Goal: Transaction & Acquisition: Purchase product/service

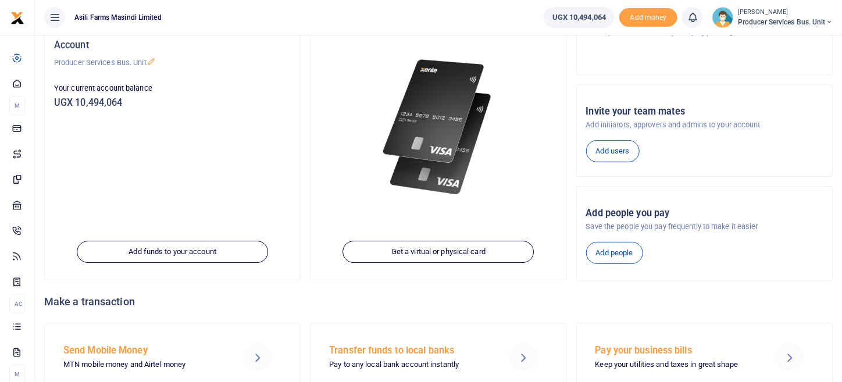
scroll to position [164, 0]
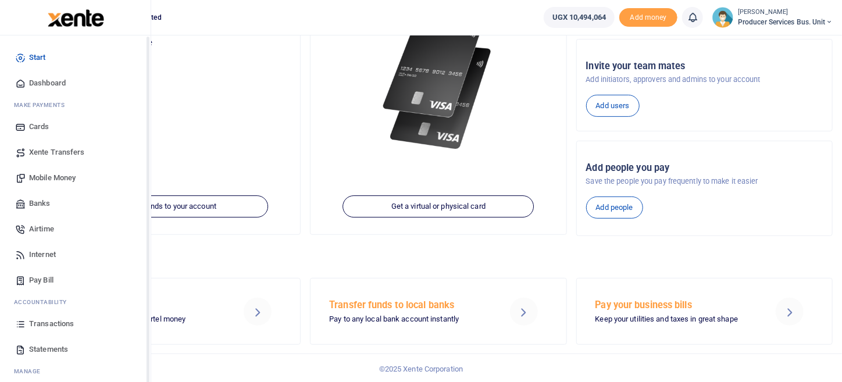
click at [65, 324] on span "Transactions" at bounding box center [51, 324] width 45 height 12
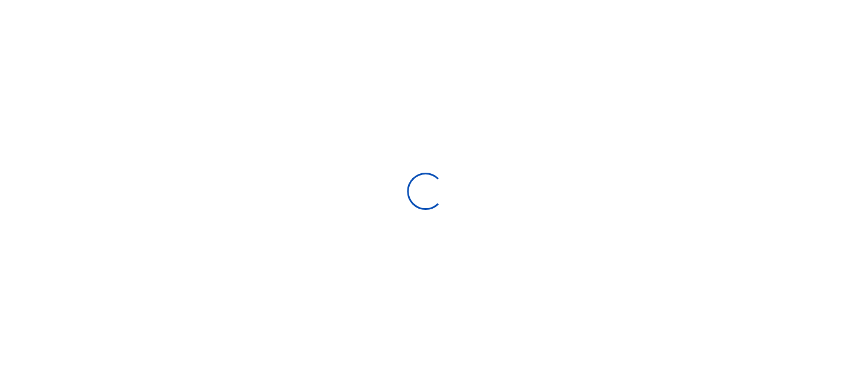
select select
type input "[DATE] - [DATE]"
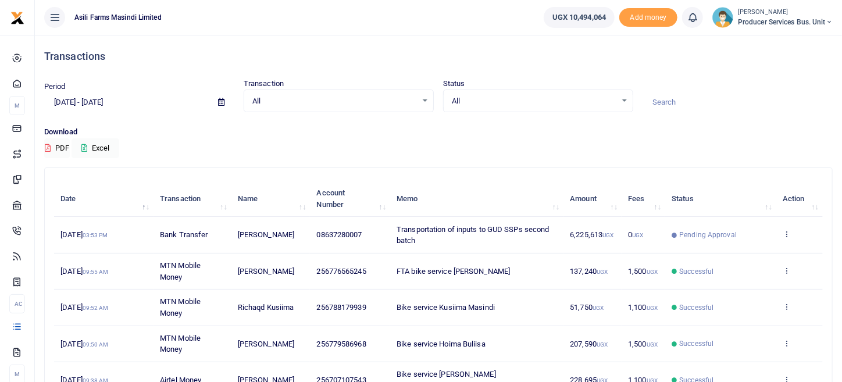
click at [791, 233] on td "View details Send again" at bounding box center [799, 235] width 46 height 36
click at [786, 235] on icon at bounding box center [786, 234] width 8 height 8
click at [771, 252] on link "View details" at bounding box center [744, 253] width 92 height 16
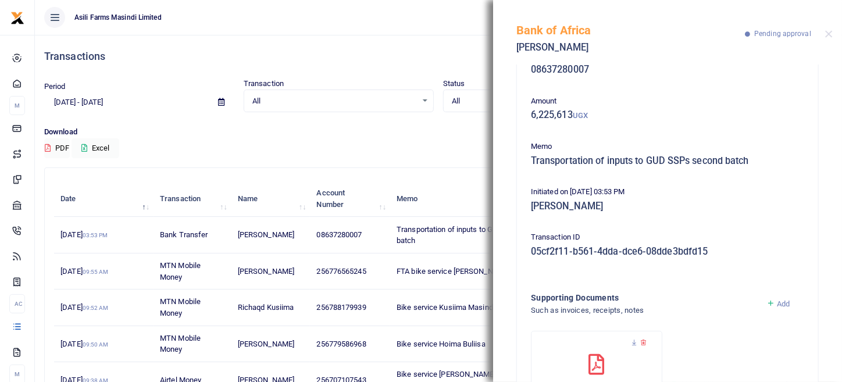
scroll to position [109, 0]
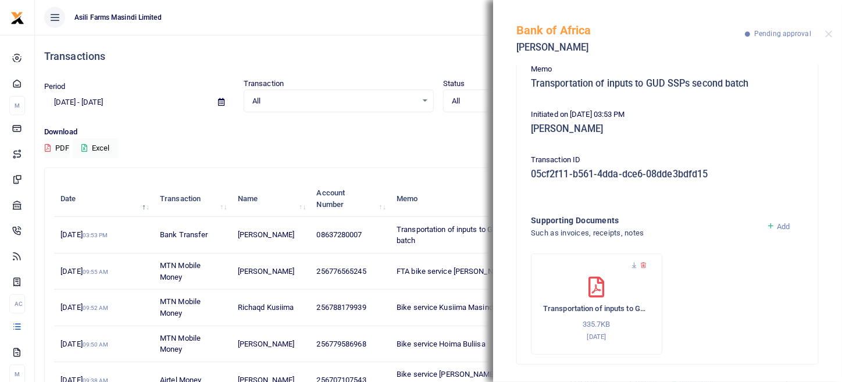
click at [589, 291] on icon at bounding box center [596, 287] width 16 height 21
click at [634, 264] on icon at bounding box center [634, 266] width 8 height 8
click at [826, 35] on button "Close" at bounding box center [829, 34] width 8 height 8
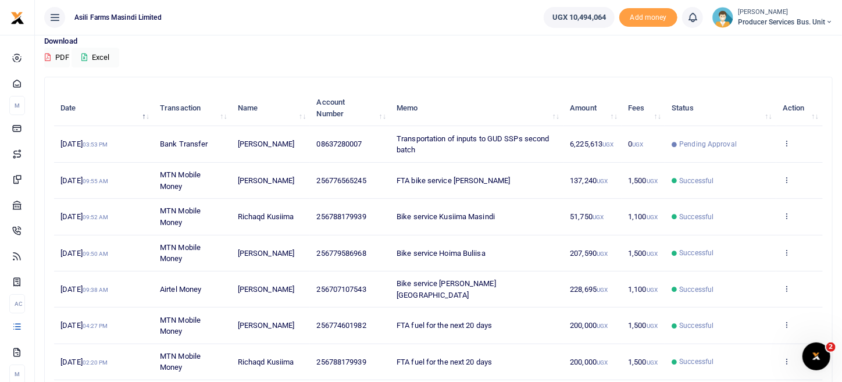
scroll to position [66, 0]
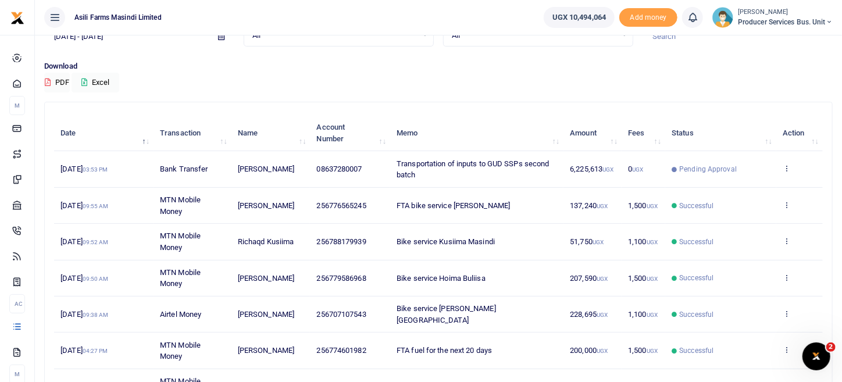
click at [435, 167] on td "Transportation of inputs to GUD SSPs second batch" at bounding box center [476, 169] width 173 height 36
click at [435, 166] on td "Transportation of inputs to GUD SSPs second batch" at bounding box center [476, 169] width 173 height 36
drag, startPoint x: 550, startPoint y: 166, endPoint x: 628, endPoint y: 166, distance: 78.5
click at [550, 166] on td "Transportation of inputs to GUD SSPs second batch" at bounding box center [476, 169] width 173 height 36
click at [720, 167] on span "Pending Approval" at bounding box center [708, 169] width 58 height 10
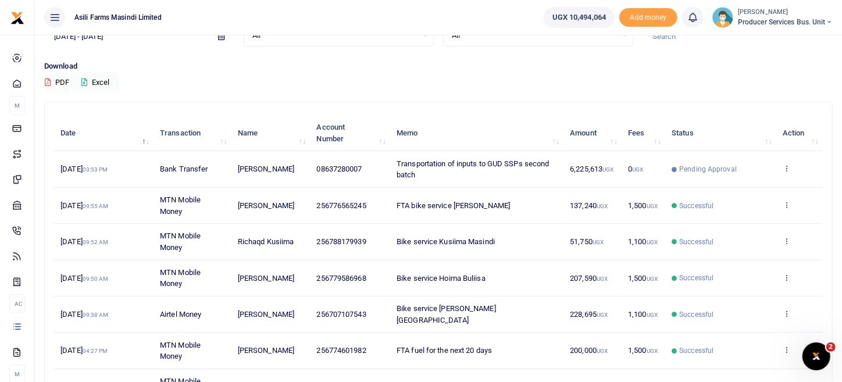
click at [264, 170] on span "Gitta Desmond" at bounding box center [266, 168] width 56 height 9
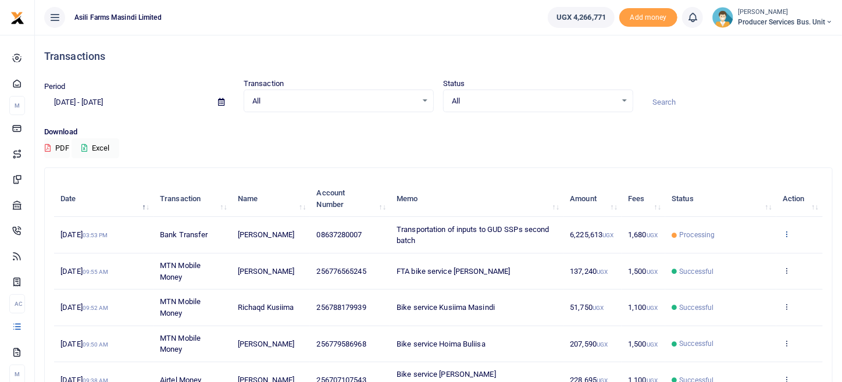
click at [784, 234] on icon at bounding box center [786, 234] width 8 height 8
click at [754, 249] on link "View details" at bounding box center [744, 253] width 92 height 16
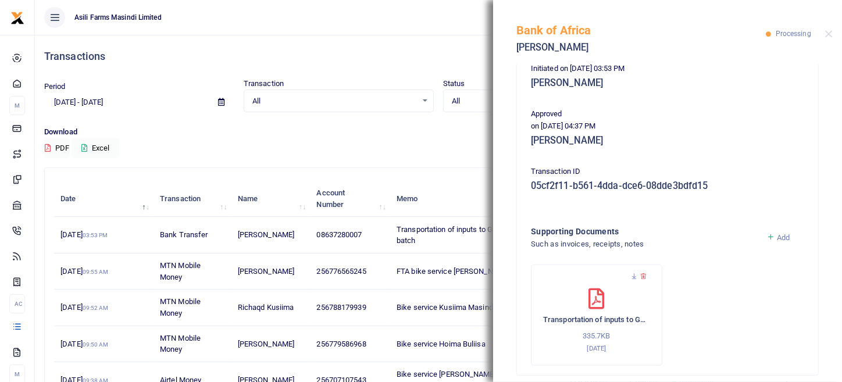
scroll to position [257, 0]
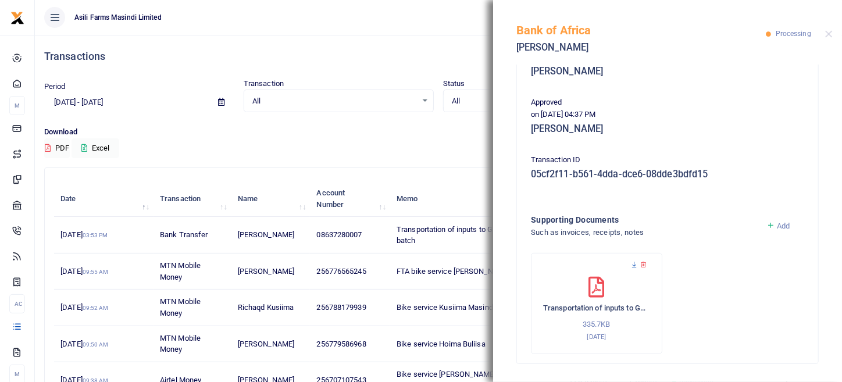
click at [632, 266] on icon at bounding box center [634, 265] width 8 height 8
click at [439, 39] on div "Transactions" at bounding box center [438, 56] width 788 height 43
click at [826, 38] on div "Bank of Africa Gitta Desmond Processing" at bounding box center [667, 32] width 349 height 65
click at [827, 30] on div "Bank of Africa Gitta Desmond Processing" at bounding box center [667, 32] width 349 height 65
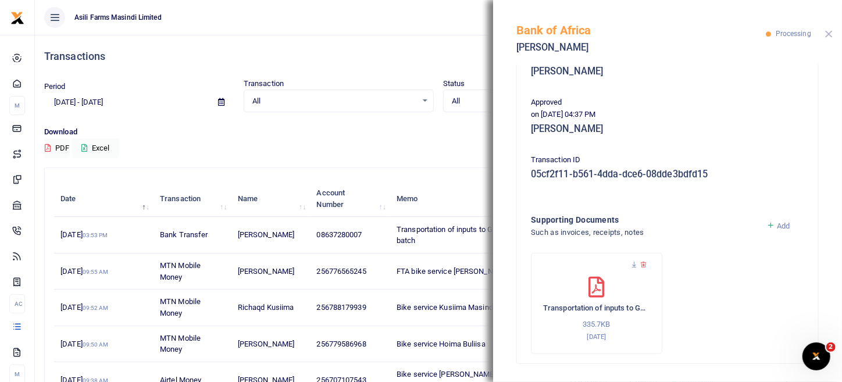
click at [827, 34] on button "Close" at bounding box center [829, 34] width 8 height 8
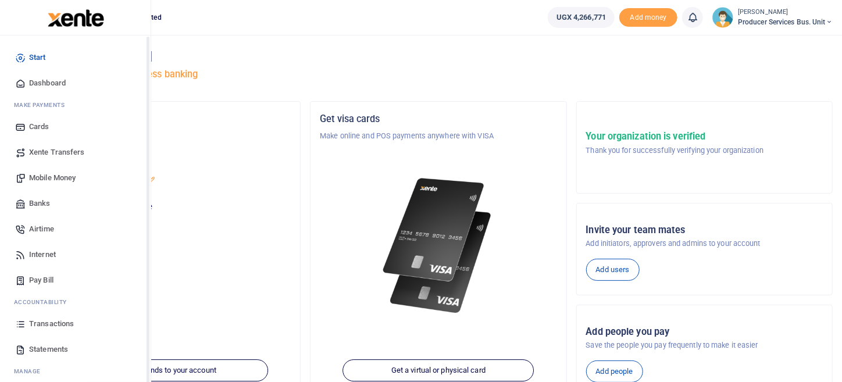
click at [59, 322] on span "Transactions" at bounding box center [51, 324] width 45 height 12
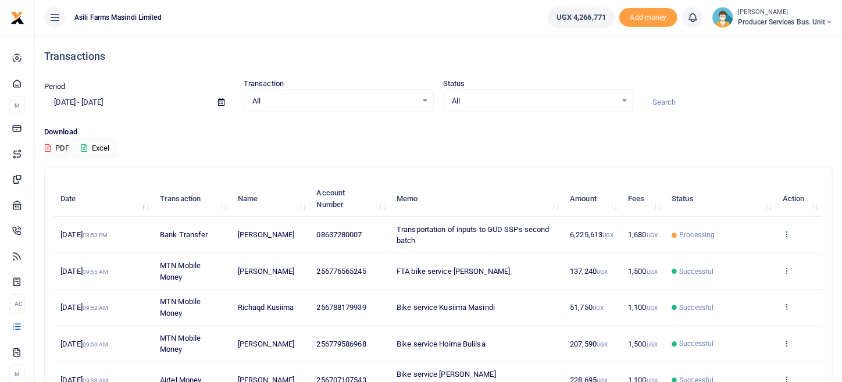
click at [786, 236] on icon at bounding box center [786, 234] width 8 height 8
click at [749, 125] on div "Period 07/28/2025 - 08/26/2025 Transaction All Select an option... All Airtime …" at bounding box center [438, 102] width 797 height 48
click at [786, 232] on icon at bounding box center [786, 234] width 8 height 8
click at [771, 134] on p "Download" at bounding box center [438, 132] width 788 height 12
click at [785, 231] on icon at bounding box center [786, 234] width 8 height 8
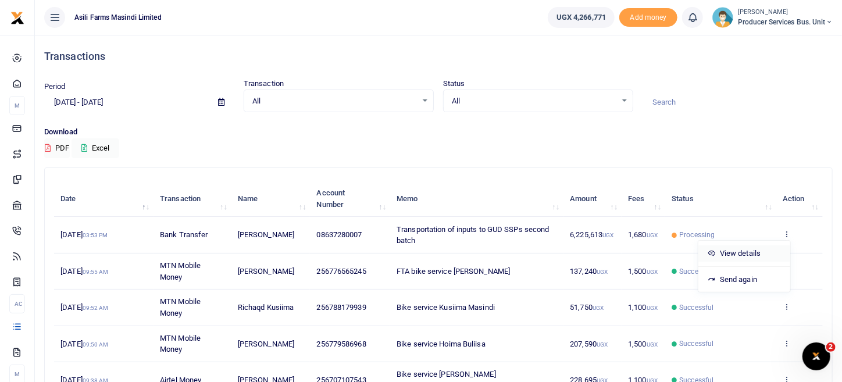
click at [754, 251] on link "View details" at bounding box center [744, 253] width 92 height 16
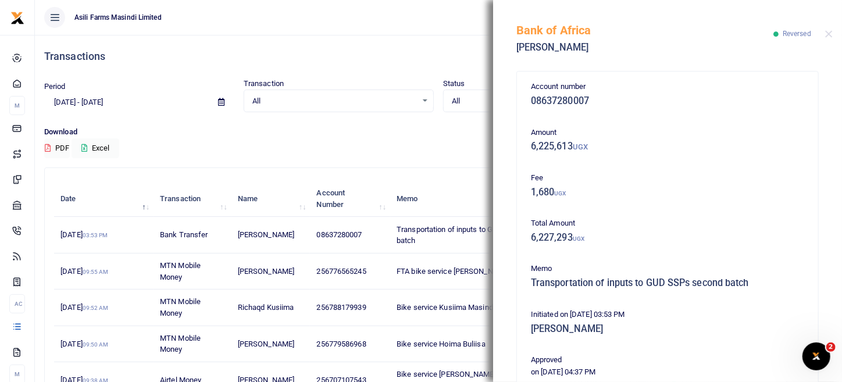
click at [449, 52] on h4 "Transactions" at bounding box center [438, 56] width 788 height 13
click at [826, 37] on button "Close" at bounding box center [829, 34] width 8 height 8
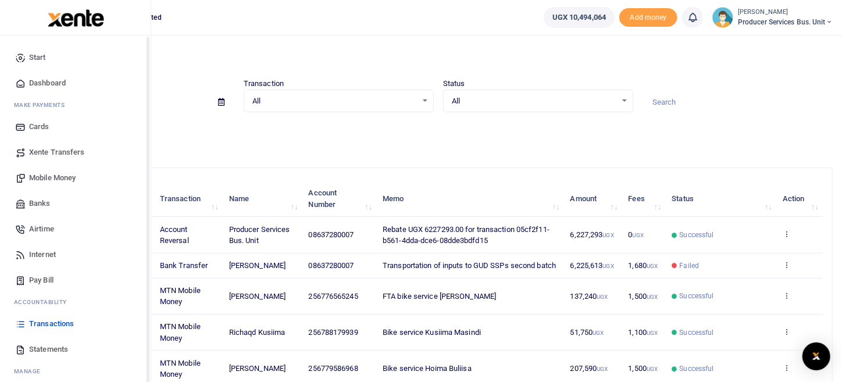
click at [49, 324] on span "Transactions" at bounding box center [51, 324] width 45 height 12
click at [80, 181] on link "Mobile Money" at bounding box center [75, 178] width 132 height 26
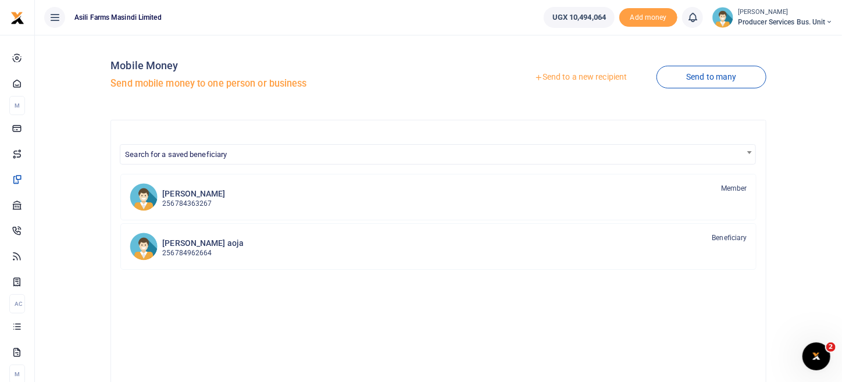
click at [577, 76] on link "Send to a new recipient" at bounding box center [580, 77] width 152 height 21
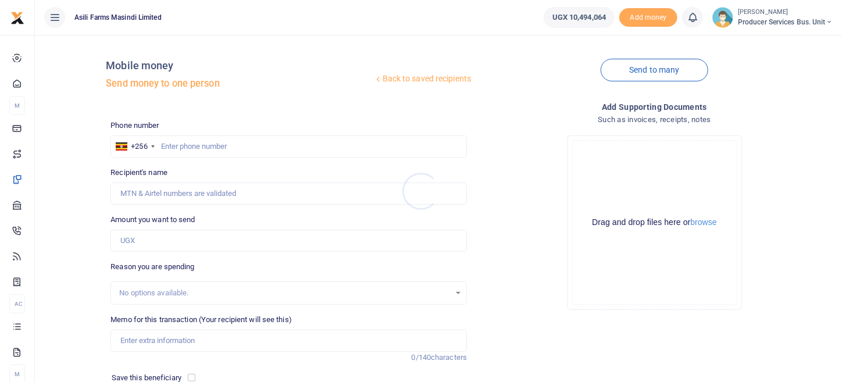
click at [169, 145] on div at bounding box center [421, 191] width 842 height 382
click at [167, 146] on input "text" at bounding box center [288, 146] width 356 height 22
paste input "0780793049"
type input "0780793049"
type input "[PERSON_NAME]"
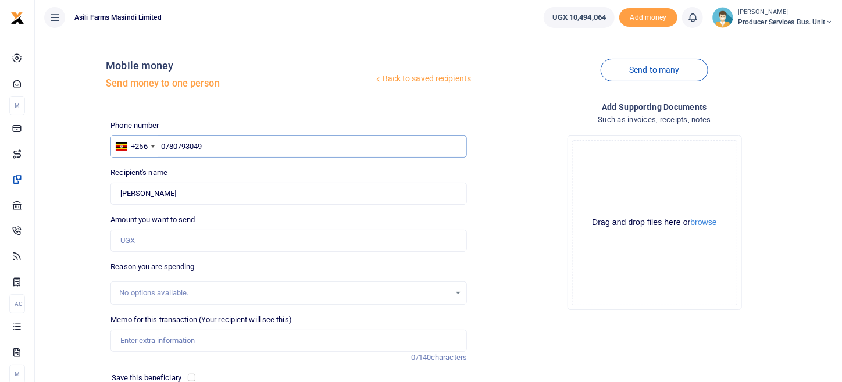
scroll to position [58, 0]
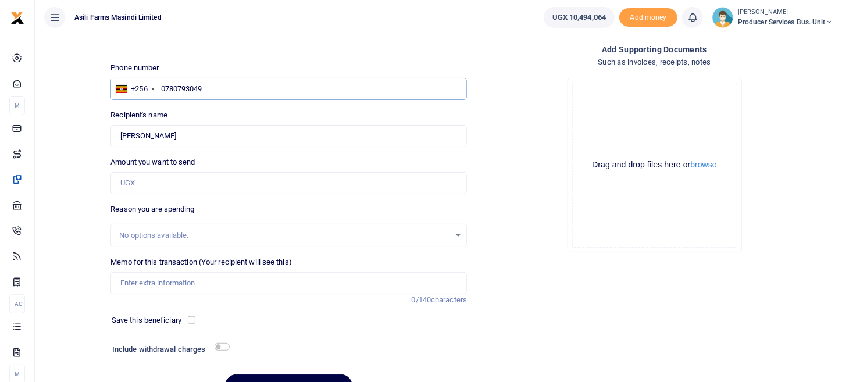
type input "0780793049"
click at [171, 184] on input "Amount you want to send" at bounding box center [288, 183] width 356 height 22
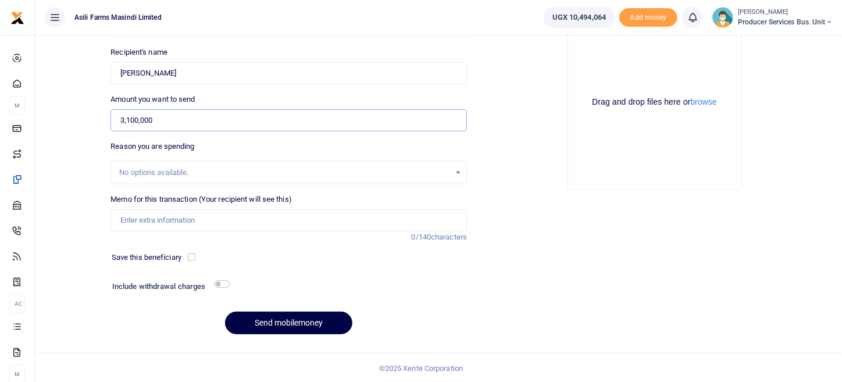
scroll to position [121, 0]
type input "3,100,000"
click at [183, 216] on input "Memo for this transaction (Your recipient will see this)" at bounding box center [288, 220] width 356 height 22
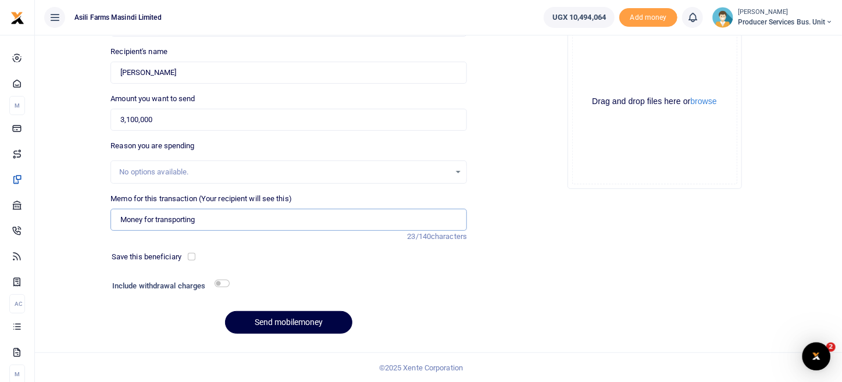
scroll to position [0, 0]
type input "Money for transporting inputs to the field first half bats 2"
click at [227, 281] on input "checkbox" at bounding box center [221, 284] width 15 height 8
checkbox input "true"
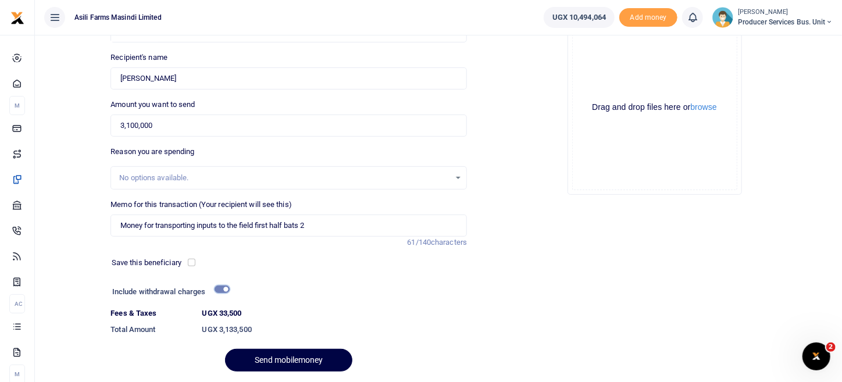
scroll to position [116, 0]
click at [125, 123] on input "3,100,000" at bounding box center [288, 124] width 356 height 22
click at [123, 124] on input "100,000" at bounding box center [288, 124] width 356 height 22
click at [121, 127] on input "100,000" at bounding box center [288, 124] width 356 height 22
click at [132, 124] on input "6,100,000" at bounding box center [288, 124] width 356 height 22
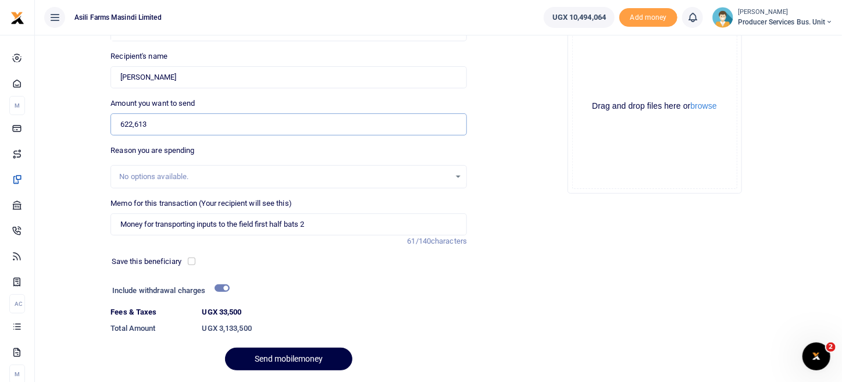
click at [156, 130] on input "622,613" at bounding box center [288, 124] width 356 height 22
click at [152, 125] on input "622,613" at bounding box center [288, 124] width 356 height 22
click at [130, 128] on input "622,613" at bounding box center [288, 124] width 356 height 22
click at [134, 127] on input "622,613" at bounding box center [288, 124] width 356 height 22
type input "6,225,613"
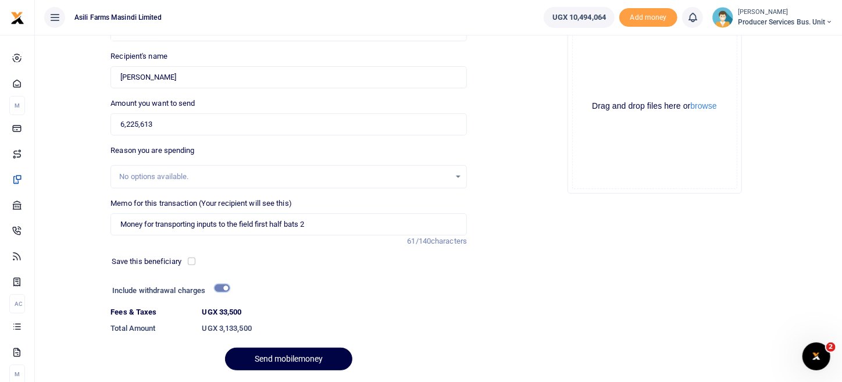
click at [219, 288] on input "checkbox" at bounding box center [221, 288] width 15 height 8
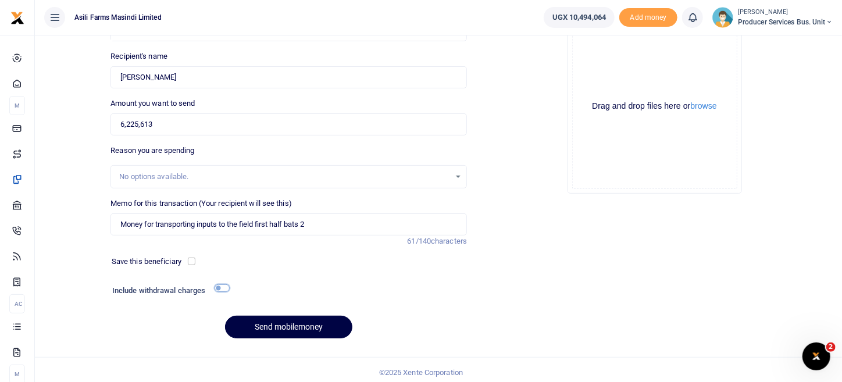
click at [227, 285] on input "checkbox" at bounding box center [221, 288] width 15 height 8
checkbox input "true"
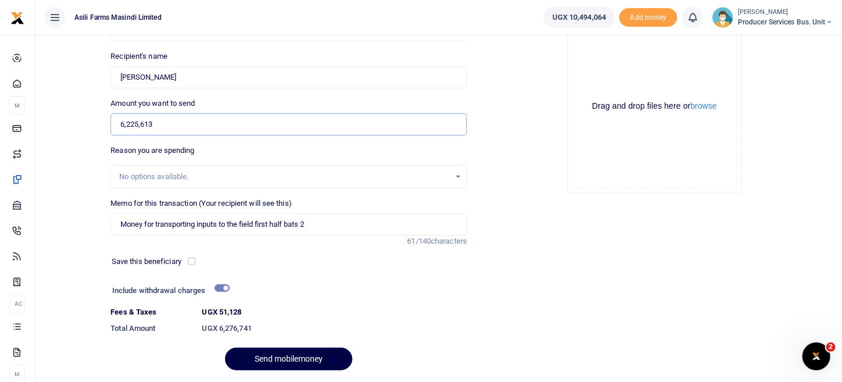
drag, startPoint x: 168, startPoint y: 122, endPoint x: 109, endPoint y: 128, distance: 59.6
click at [109, 128] on div "Amount you want to send 6,225,613 Amount is required." at bounding box center [289, 117] width 366 height 38
type input "4"
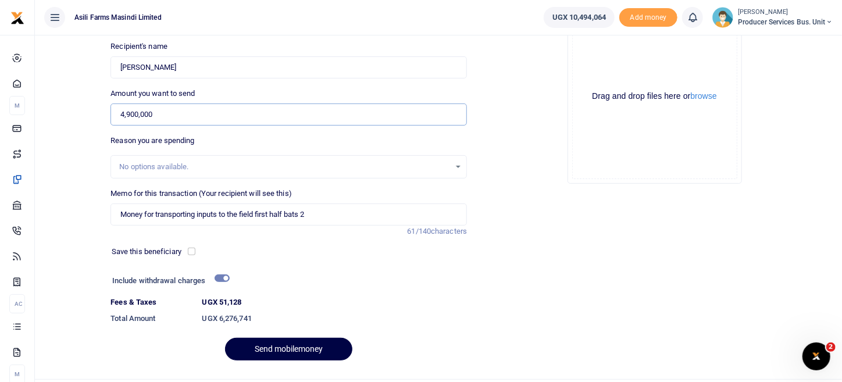
scroll to position [152, 0]
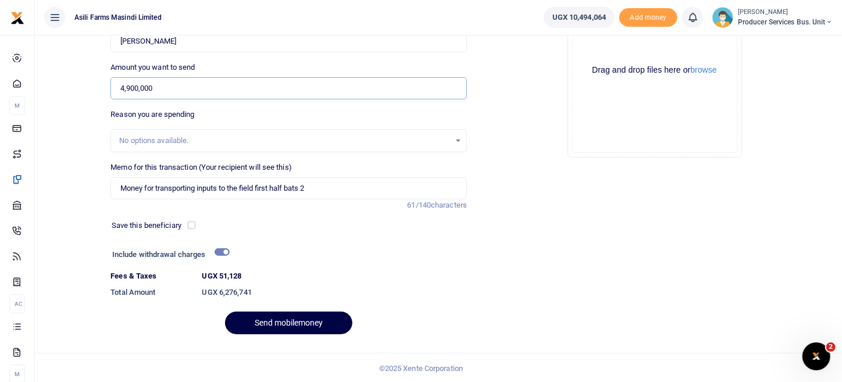
type input "4,900,000"
click at [217, 251] on input "checkbox" at bounding box center [221, 252] width 15 height 8
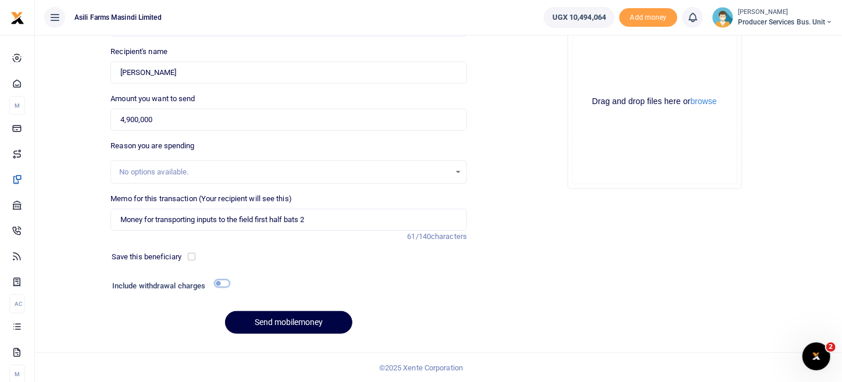
click at [223, 280] on input "checkbox" at bounding box center [221, 284] width 15 height 8
checkbox input "true"
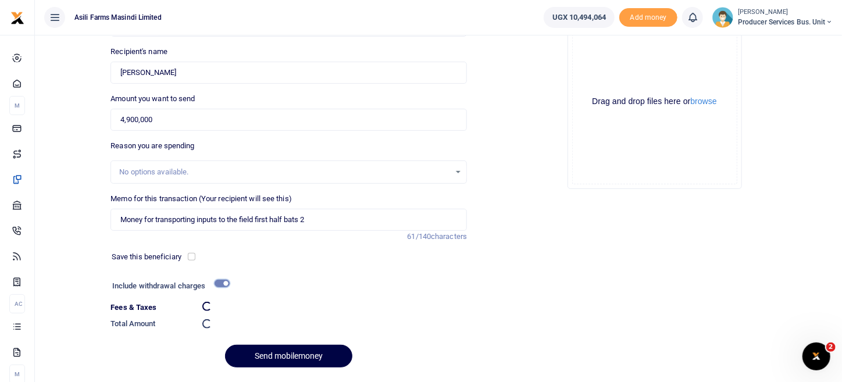
scroll to position [152, 0]
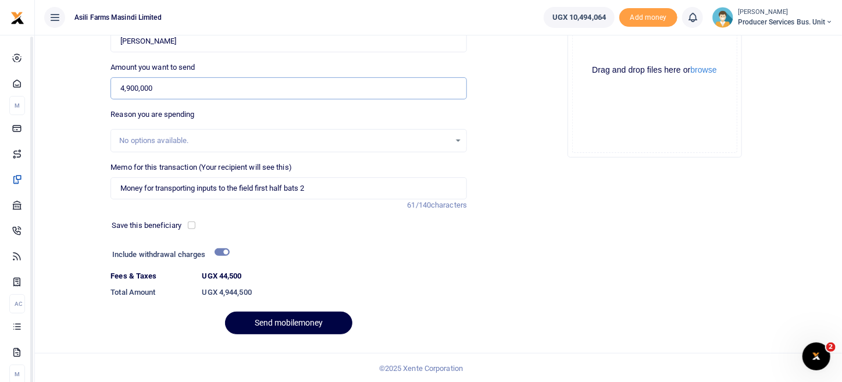
click at [169, 91] on input "4,900,000" at bounding box center [288, 88] width 356 height 22
drag, startPoint x: 126, startPoint y: 98, endPoint x: 112, endPoint y: 99, distance: 14.6
click at [112, 101] on div "Phone number +256 Uganda +256 0780793049 Phone is required. Recipient's name Fo…" at bounding box center [289, 155] width 366 height 377
type input "0"
type input "1,325,612"
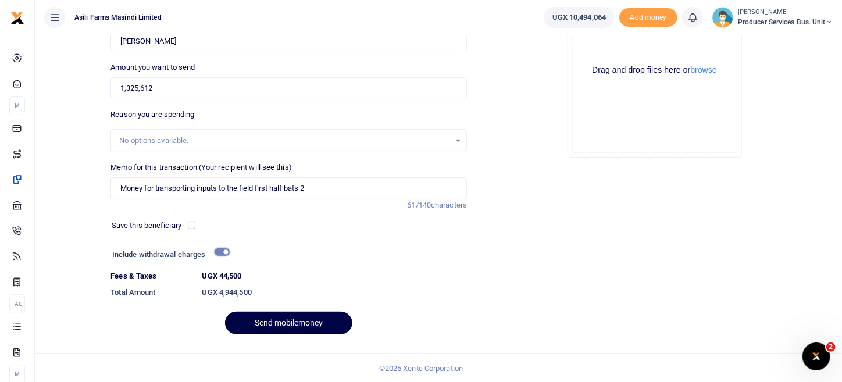
click at [216, 248] on input "checkbox" at bounding box center [221, 252] width 15 height 8
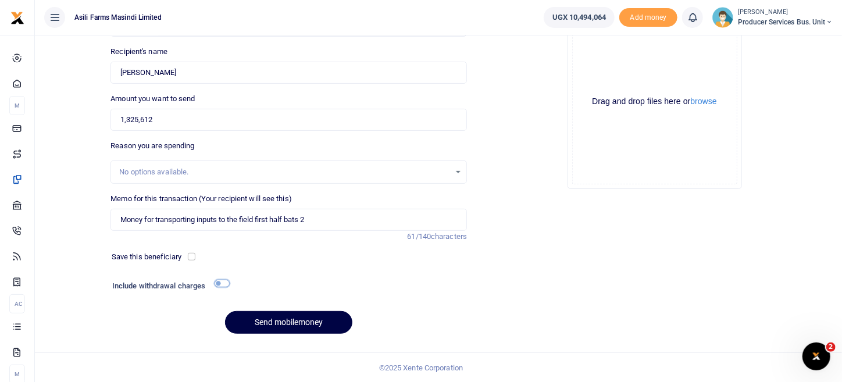
click at [222, 280] on input "checkbox" at bounding box center [221, 284] width 15 height 8
checkbox input "true"
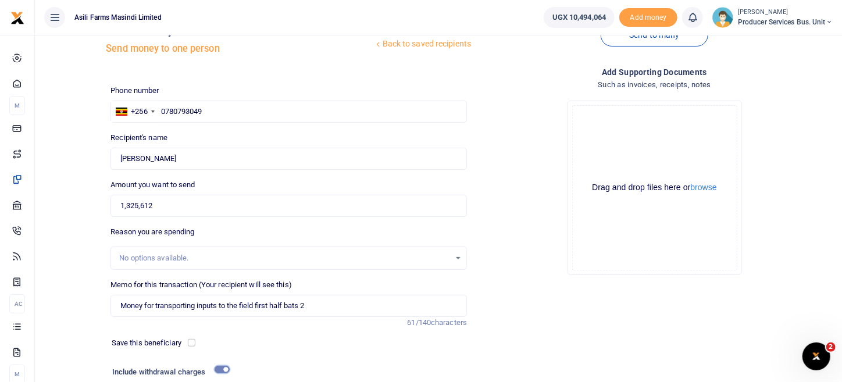
scroll to position [0, 0]
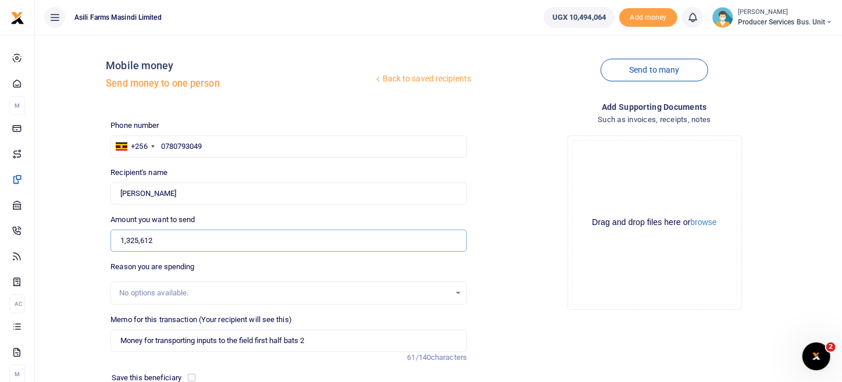
drag, startPoint x: 125, startPoint y: 244, endPoint x: 100, endPoint y: 245, distance: 25.1
click at [100, 245] on div "Back to saved recipients Mobile money Send money to one person Send to many Pho…" at bounding box center [438, 270] width 797 height 452
type input "0"
click at [139, 234] on input "0" at bounding box center [288, 241] width 356 height 22
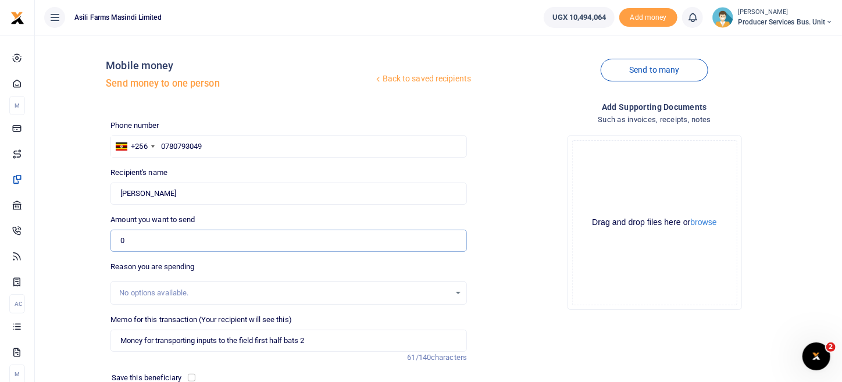
click at [136, 237] on input "0" at bounding box center [288, 241] width 356 height 22
type input "5"
type input "4"
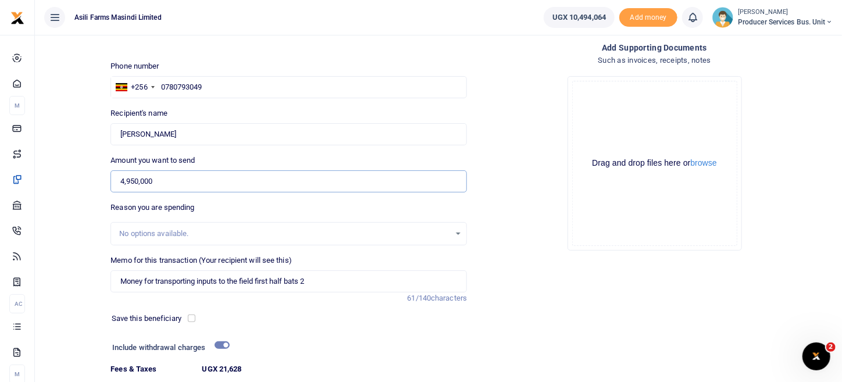
scroll to position [152, 0]
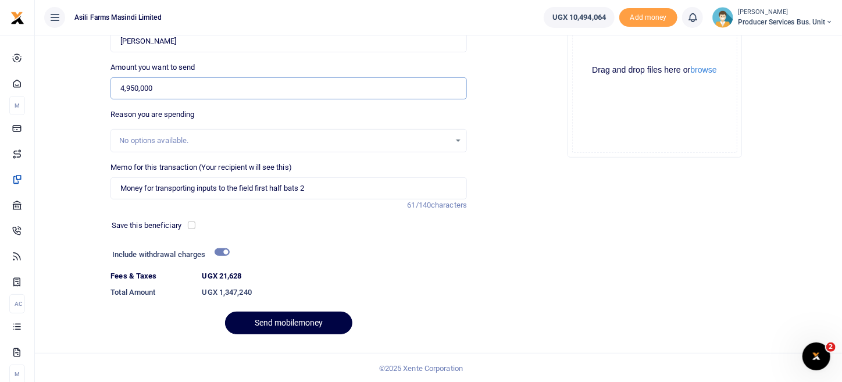
type input "4,950,000"
click at [219, 253] on input "checkbox" at bounding box center [221, 252] width 15 height 8
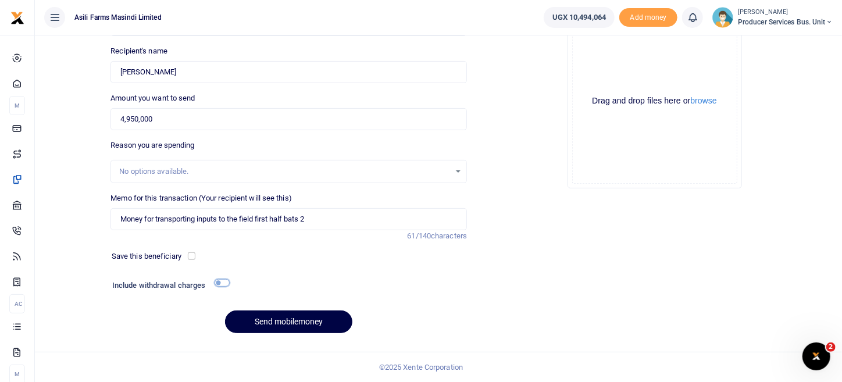
scroll to position [121, 0]
click at [226, 281] on input "checkbox" at bounding box center [221, 284] width 15 height 8
checkbox input "true"
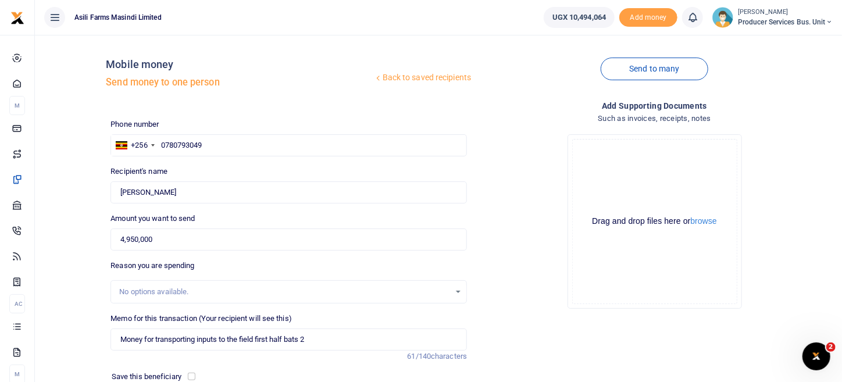
scroll to position [0, 0]
click at [215, 288] on div "No options available." at bounding box center [284, 293] width 331 height 12
click at [199, 292] on div "No options available." at bounding box center [284, 293] width 331 height 12
click at [459, 295] on div "No options available." at bounding box center [288, 293] width 355 height 13
click at [459, 294] on div "No options available." at bounding box center [288, 293] width 355 height 13
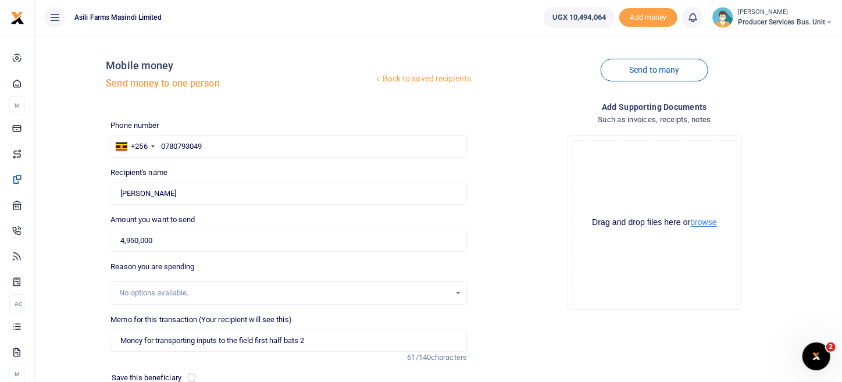
click at [703, 220] on button "browse" at bounding box center [703, 222] width 26 height 9
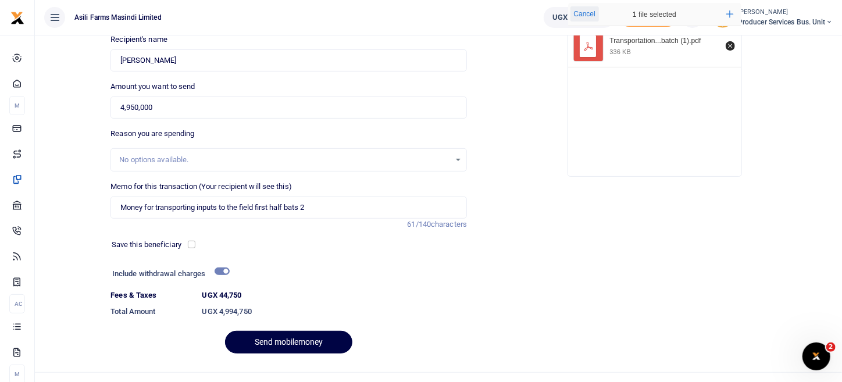
scroll to position [152, 0]
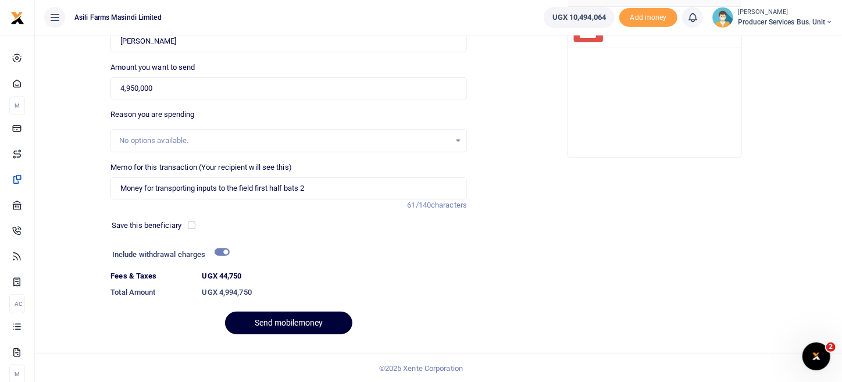
click at [296, 323] on button "Send mobilemoney" at bounding box center [288, 323] width 127 height 23
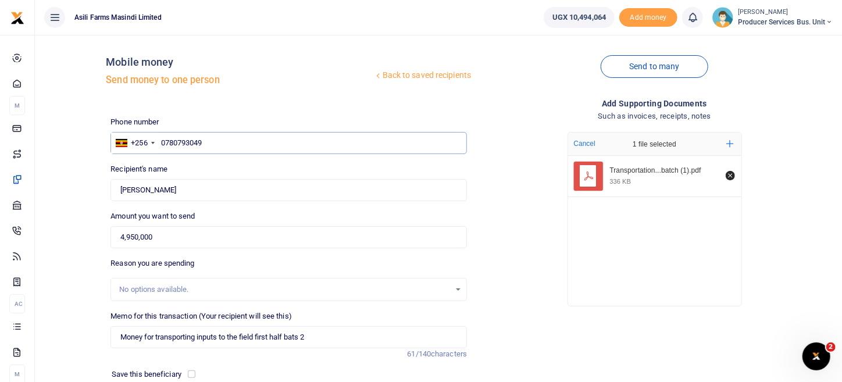
scroll to position [0, 0]
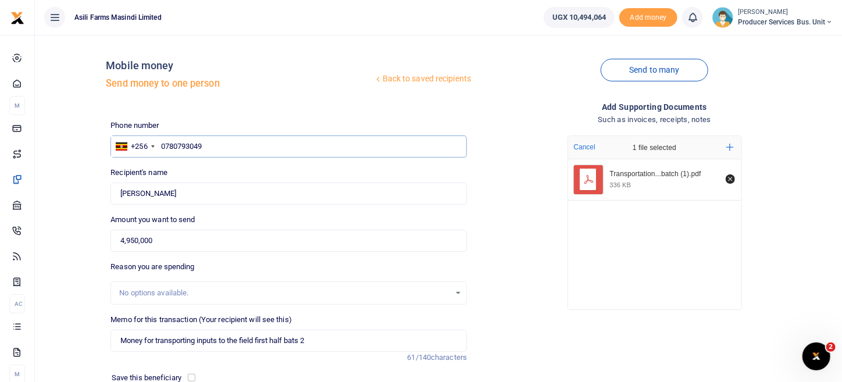
click at [197, 149] on input "0780793049" at bounding box center [288, 146] width 356 height 22
click at [161, 146] on input "0780793049" at bounding box center [288, 146] width 356 height 22
click at [165, 145] on input "0780793049" at bounding box center [288, 146] width 356 height 22
click at [164, 146] on input "0780793049" at bounding box center [288, 146] width 356 height 22
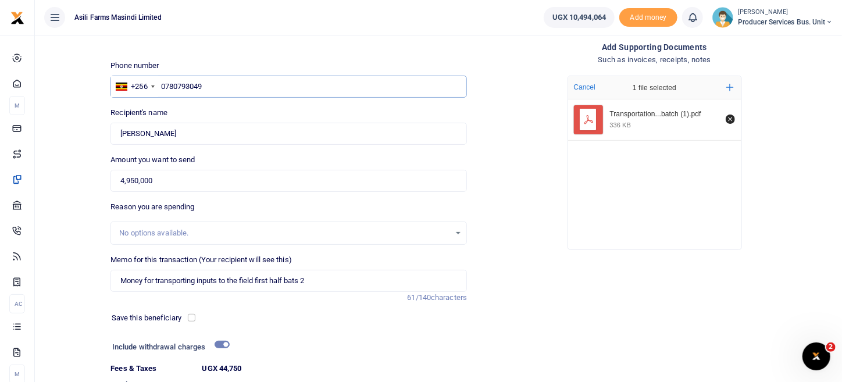
scroll to position [152, 0]
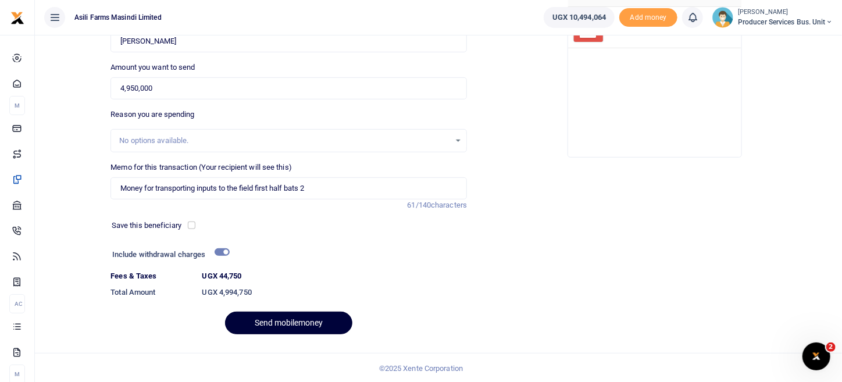
type input "0780793049"
click at [305, 325] on button "Send mobilemoney" at bounding box center [288, 323] width 127 height 23
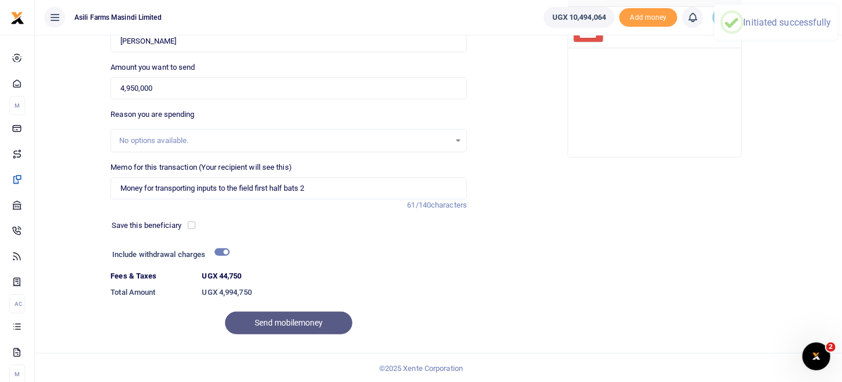
scroll to position [0, 0]
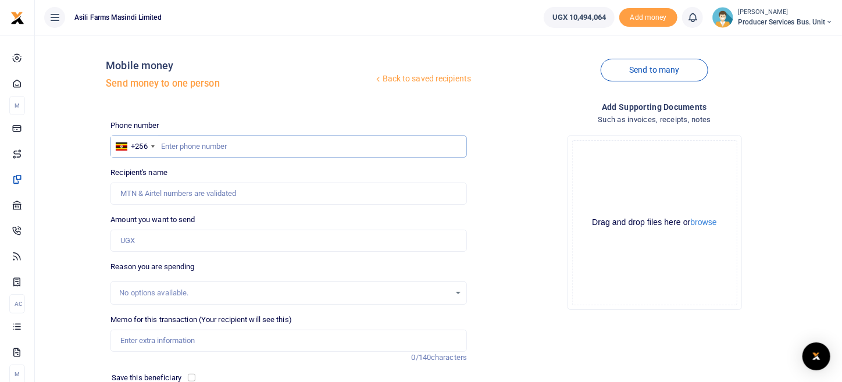
click at [193, 138] on input "text" at bounding box center [288, 146] width 356 height 22
paste input "0780793049"
type input "0780793049"
click at [164, 147] on input "0780793049" at bounding box center [288, 146] width 356 height 22
type input "Ronald Omara"
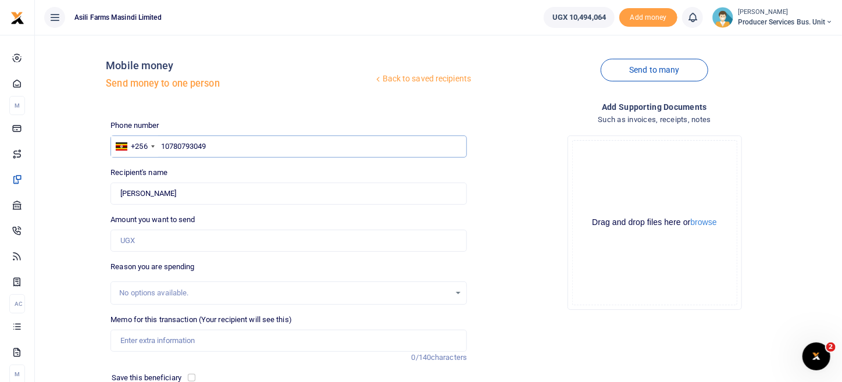
type input "120780793049"
type input "0780793049"
type input "Ronald Omara"
click at [141, 203] on input "Found" at bounding box center [288, 193] width 356 height 22
click at [183, 240] on input "Amount you want to send" at bounding box center [288, 241] width 356 height 22
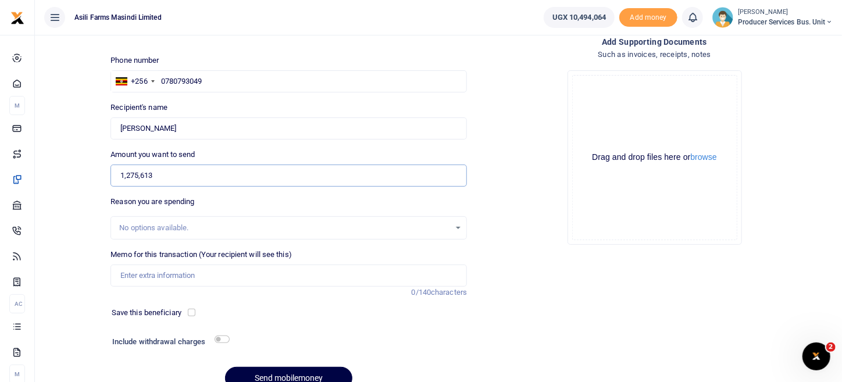
scroll to position [121, 0]
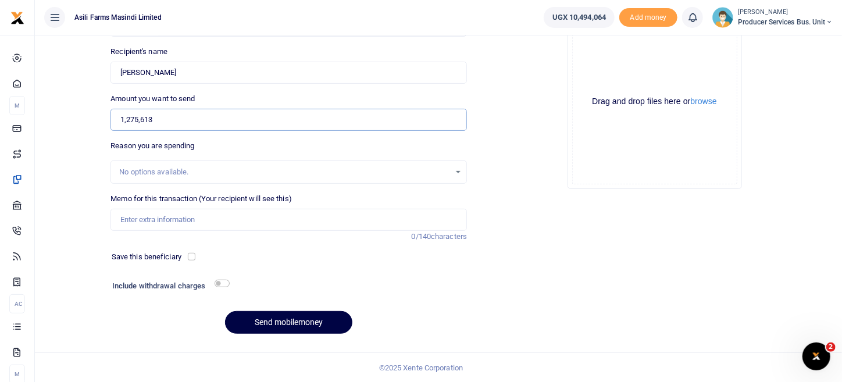
type input "1,275,613"
click at [225, 283] on input "checkbox" at bounding box center [221, 284] width 15 height 8
checkbox input "true"
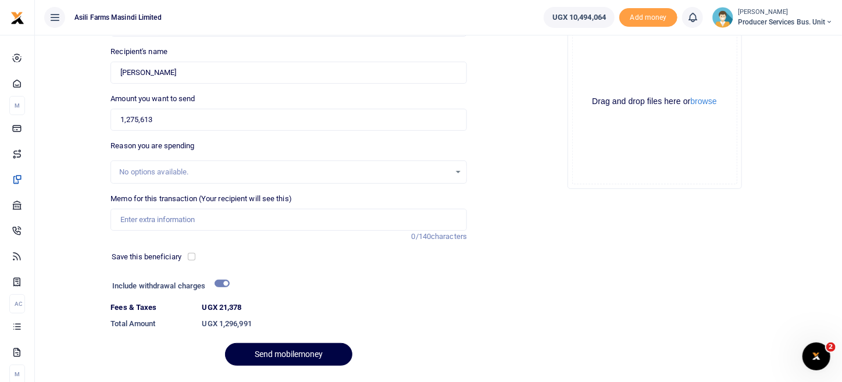
click at [205, 169] on div "No options available." at bounding box center [284, 172] width 331 height 12
click at [158, 217] on input "Memo for this transaction (Your recipient will see this)" at bounding box center [288, 220] width 356 height 22
click at [206, 223] on input "Transportation of 2 batch inputs second batch" at bounding box center [288, 220] width 356 height 22
click at [283, 221] on input "Transportation of 2 phase inputs second batch" at bounding box center [288, 220] width 356 height 22
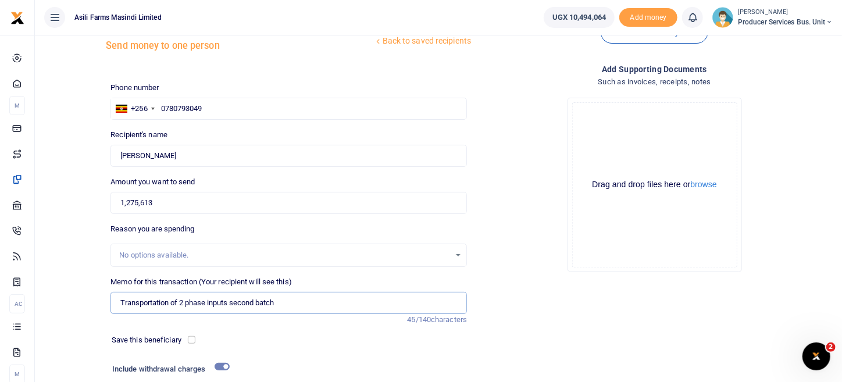
scroll to position [37, 0]
type input "Transportation of 2 phase inputs second batch"
click at [704, 185] on button "browse" at bounding box center [703, 185] width 26 height 9
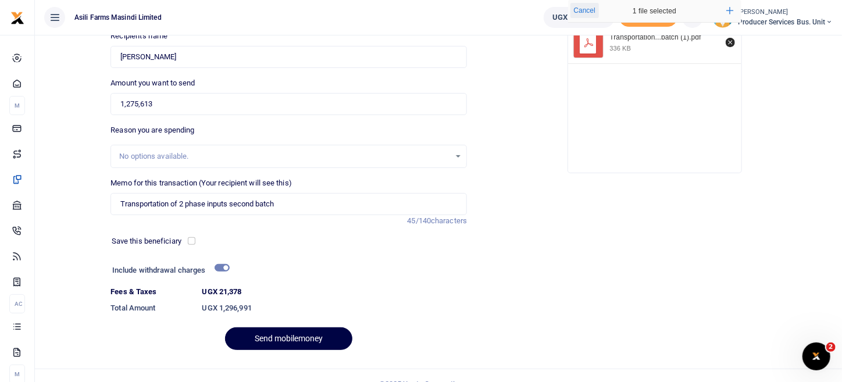
scroll to position [152, 0]
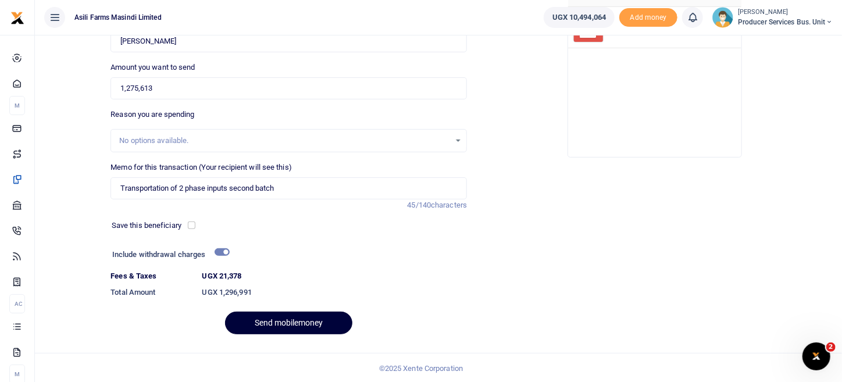
click at [318, 317] on button "Send mobilemoney" at bounding box center [288, 323] width 127 height 23
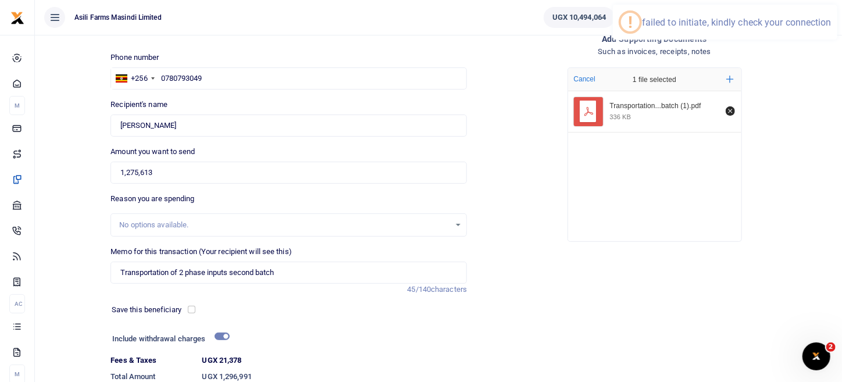
scroll to position [0, 0]
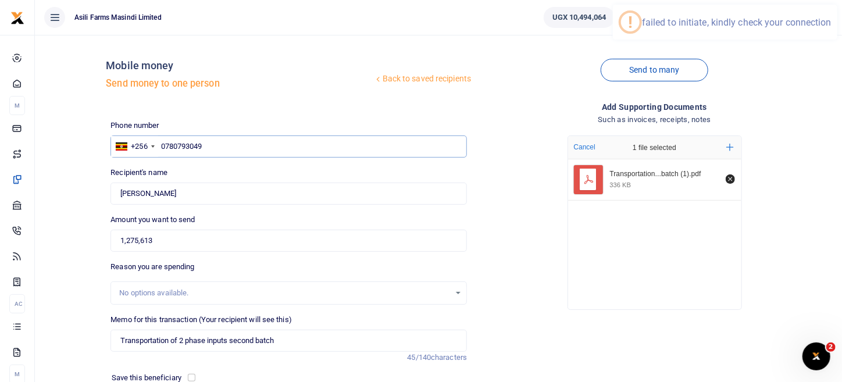
click at [162, 147] on input "0780793049" at bounding box center [288, 146] width 356 height 22
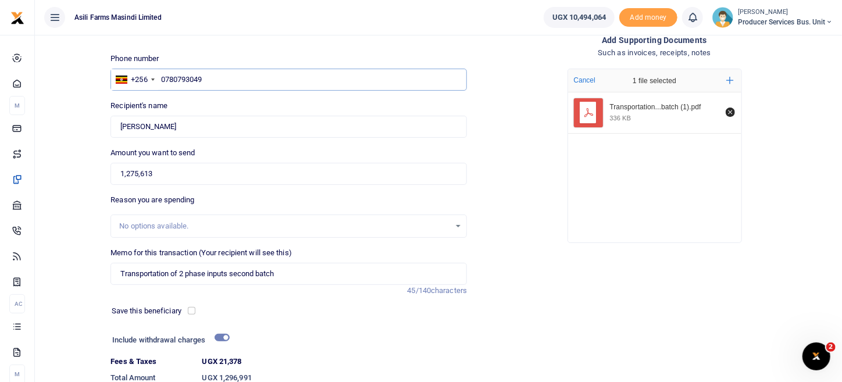
scroll to position [152, 0]
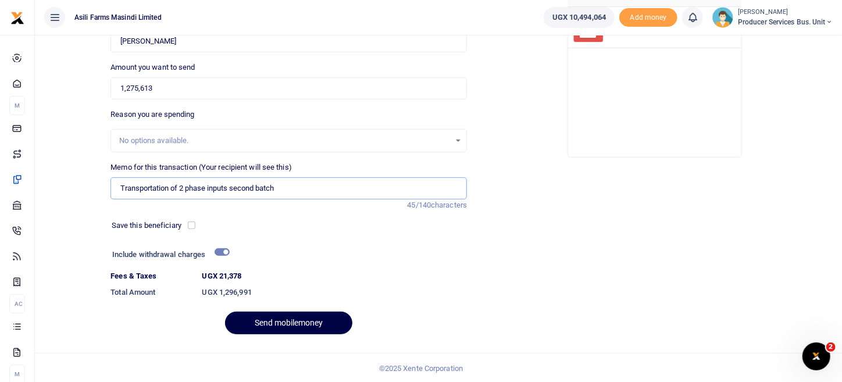
click at [193, 193] on input "Transportation of 2 phase inputs second batch" at bounding box center [288, 188] width 356 height 22
click at [290, 316] on button "Send mobilemoney" at bounding box center [288, 323] width 127 height 23
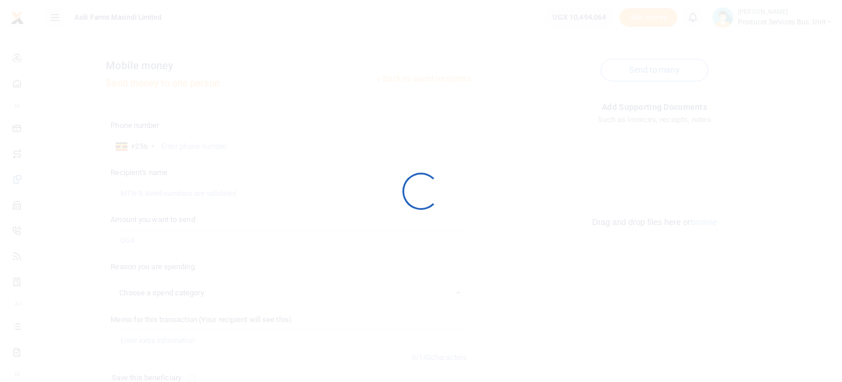
select select
